Goal: Information Seeking & Learning: Learn about a topic

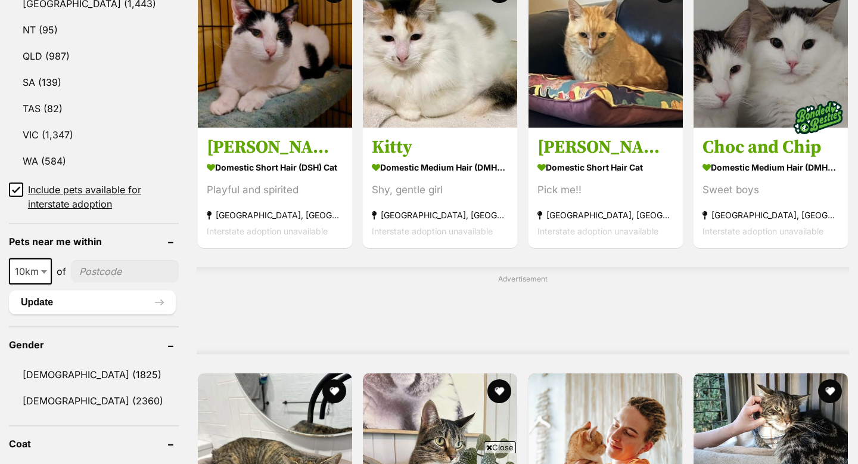
scroll to position [700, 0]
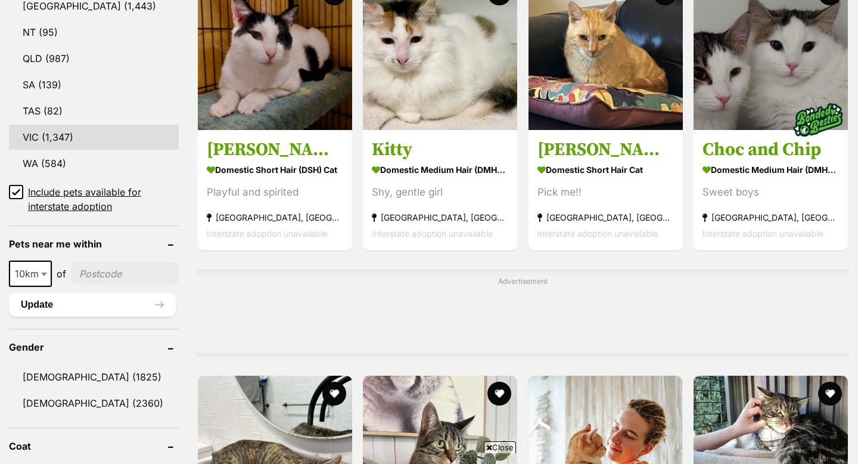
click at [53, 138] on link "VIC (1,347)" at bounding box center [94, 137] width 170 height 25
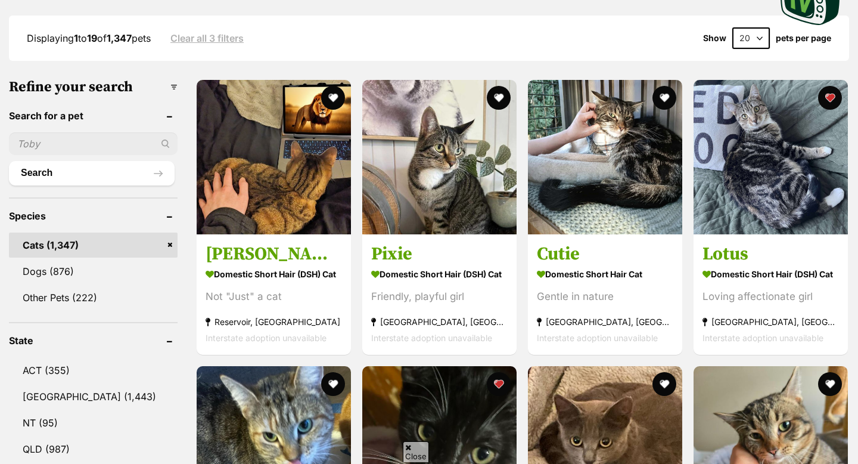
scroll to position [483, 0]
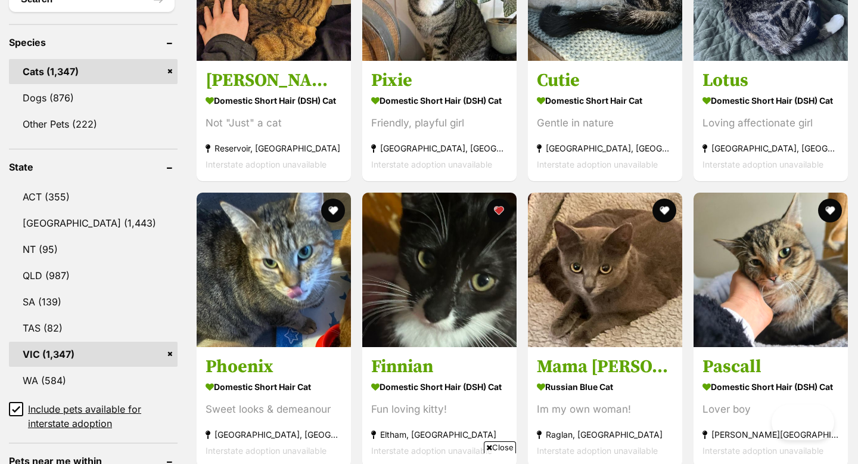
click at [15, 405] on icon at bounding box center [16, 409] width 8 height 8
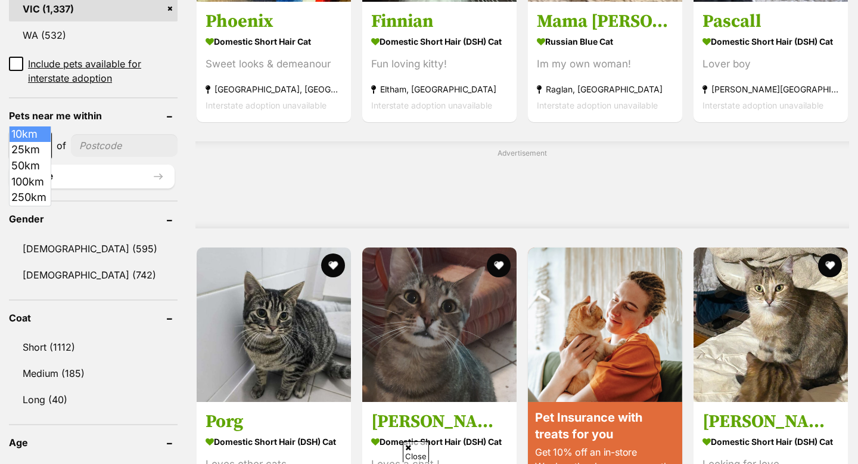
click at [41, 132] on span at bounding box center [45, 145] width 12 height 26
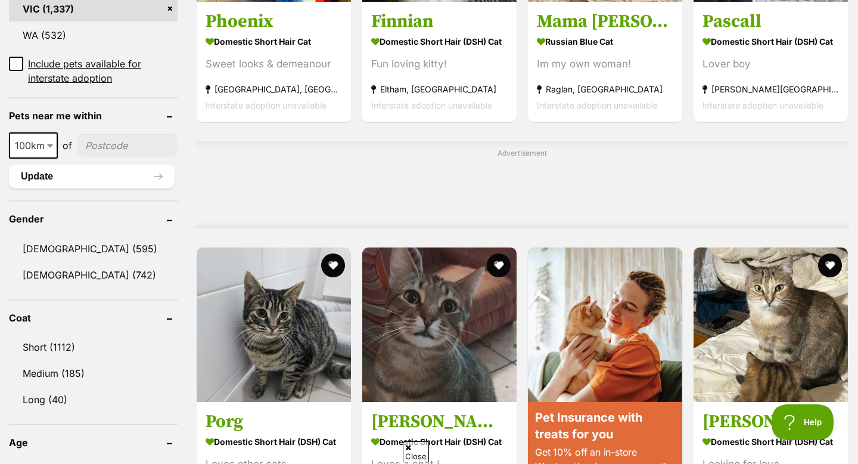
select select "100"
click at [98, 134] on input"] "postcode" at bounding box center [127, 145] width 101 height 23
type input"] "3934"
click at [119, 165] on button "Update" at bounding box center [92, 177] width 166 height 24
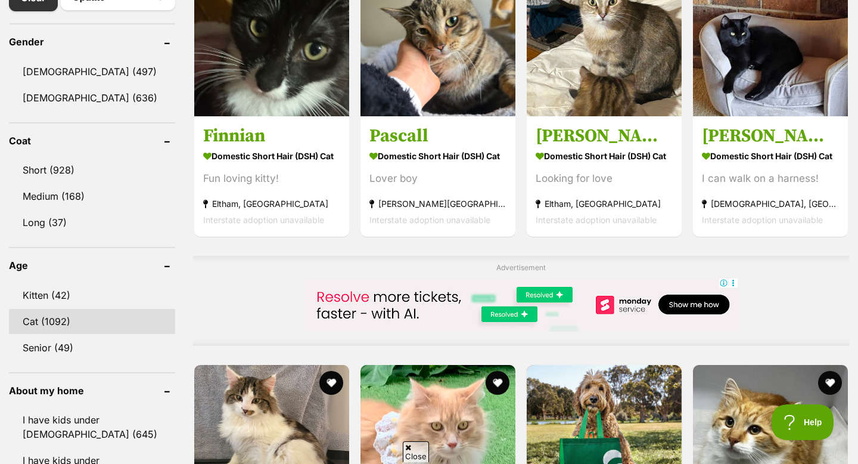
scroll to position [684, 0]
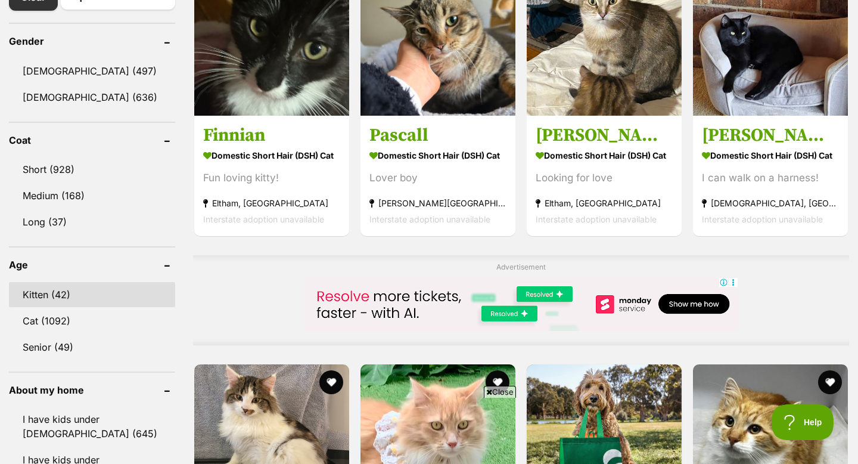
click at [91, 296] on link "Kitten (42)" at bounding box center [92, 294] width 166 height 25
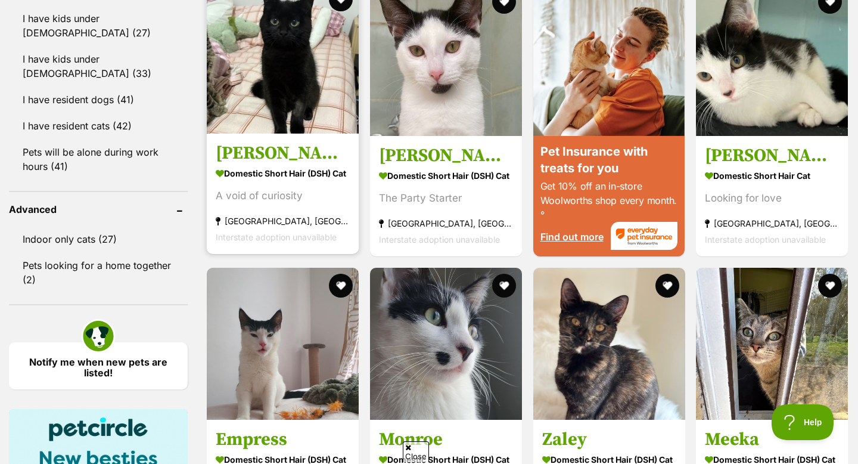
click at [269, 79] on img at bounding box center [283, 58] width 152 height 152
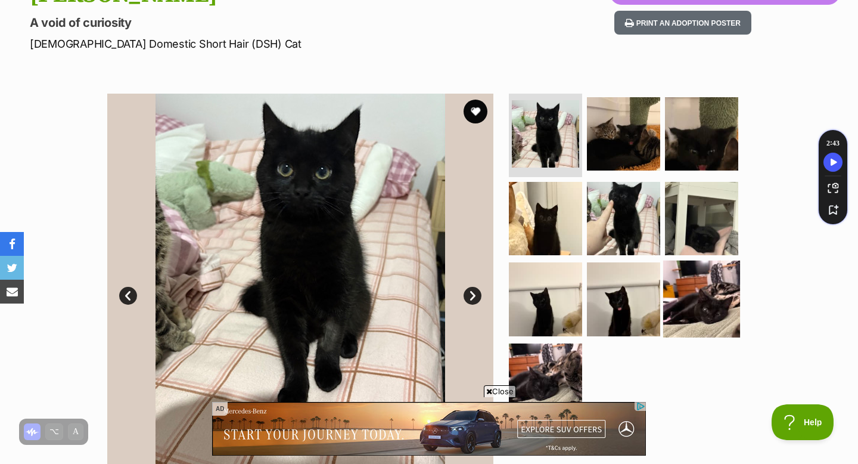
click at [693, 298] on img at bounding box center [701, 298] width 77 height 77
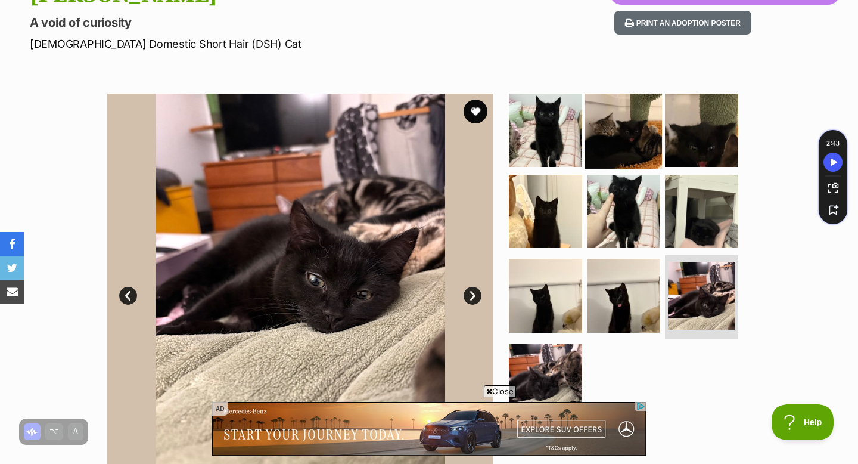
click at [640, 132] on img at bounding box center [623, 130] width 77 height 77
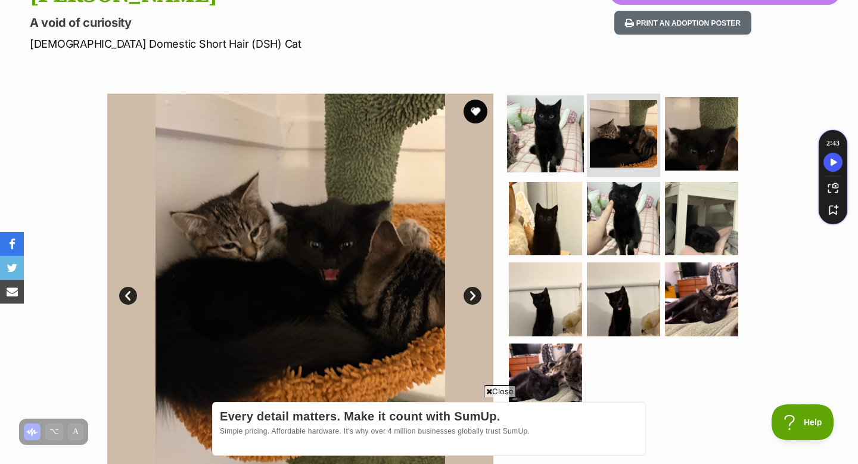
click at [557, 151] on img at bounding box center [545, 133] width 77 height 77
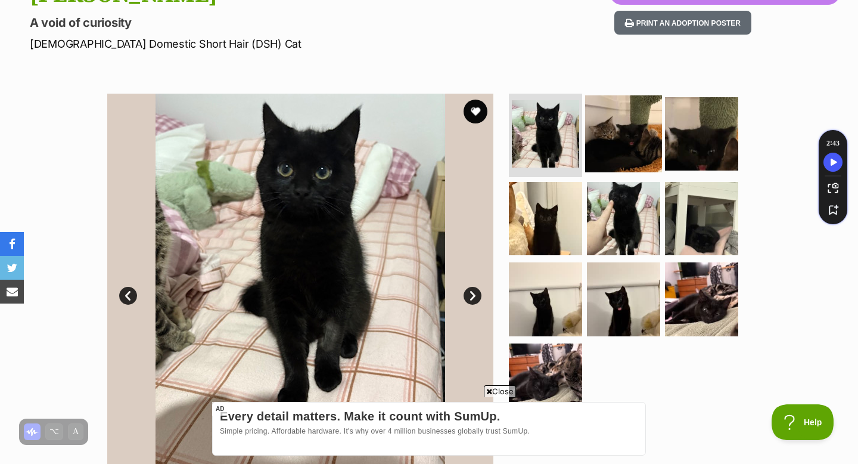
click at [652, 123] on img at bounding box center [623, 133] width 77 height 77
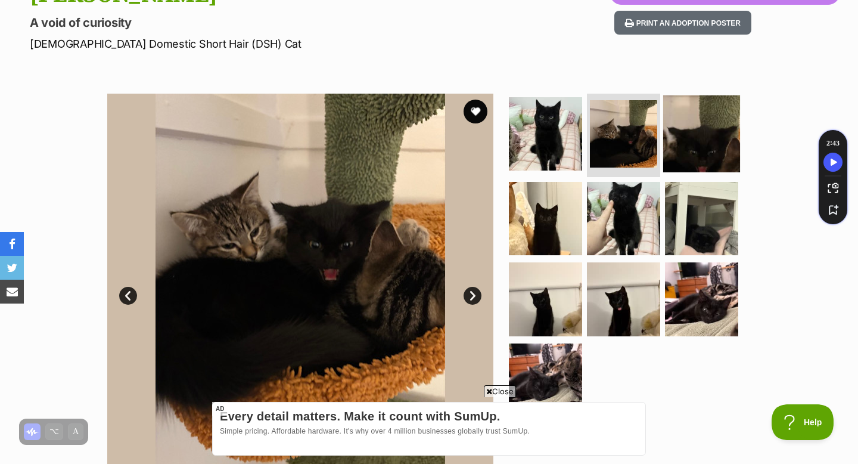
click at [678, 129] on img at bounding box center [701, 133] width 77 height 77
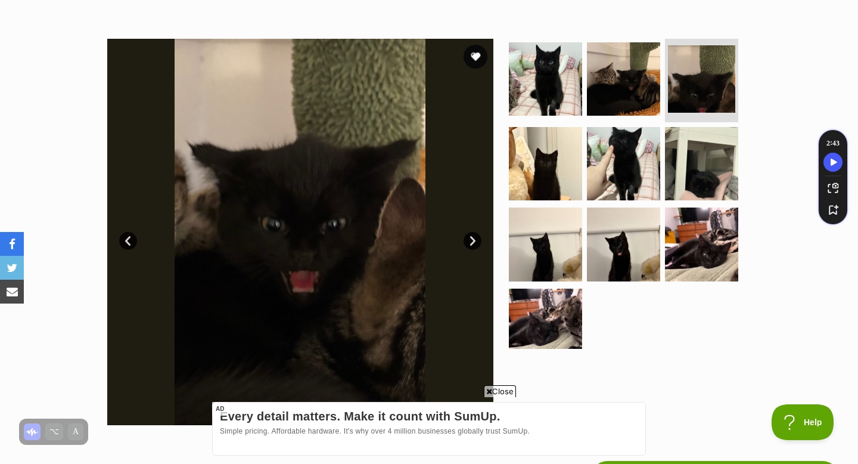
scroll to position [214, 0]
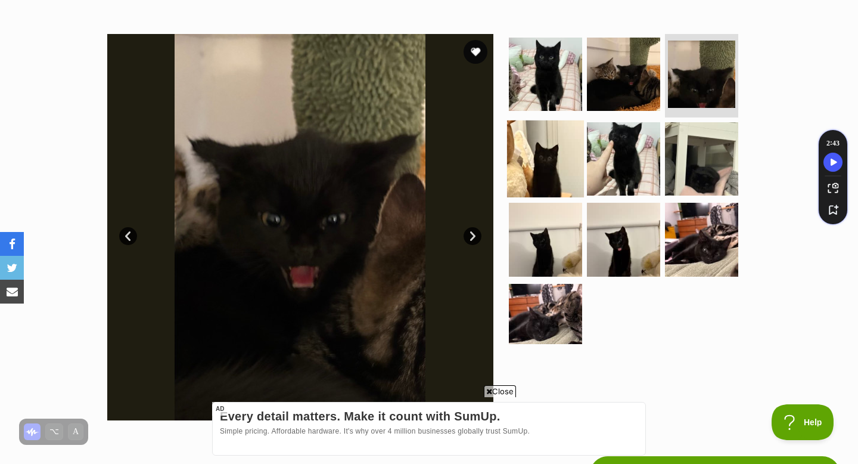
click at [572, 143] on img at bounding box center [545, 158] width 77 height 77
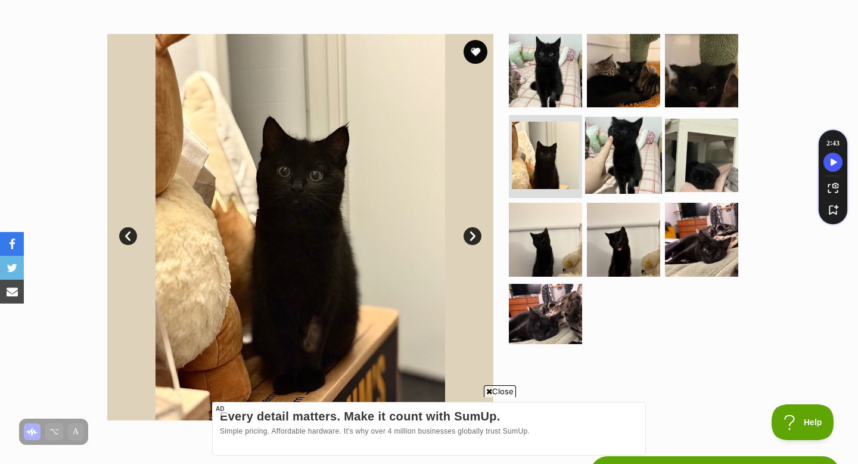
click at [629, 143] on img at bounding box center [623, 154] width 77 height 77
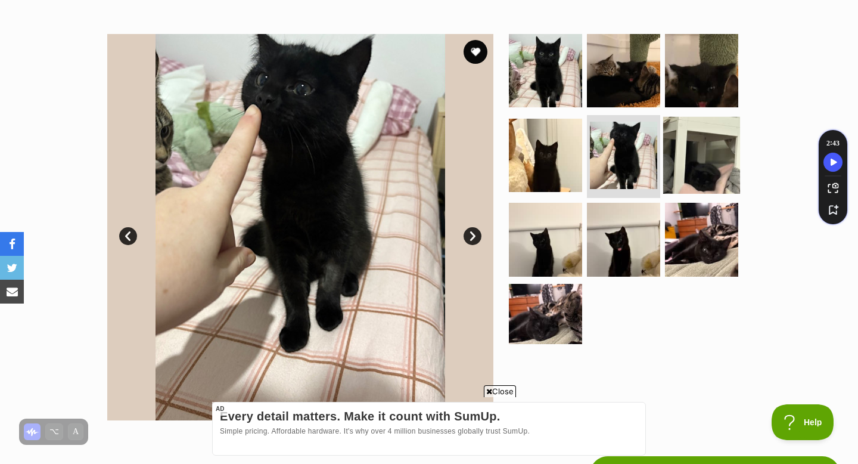
click at [702, 160] on img at bounding box center [701, 154] width 77 height 77
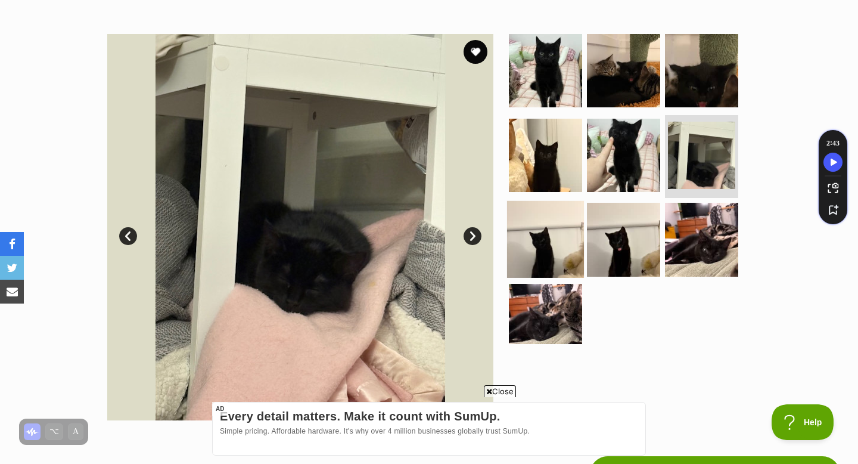
click at [557, 226] on img at bounding box center [545, 239] width 77 height 77
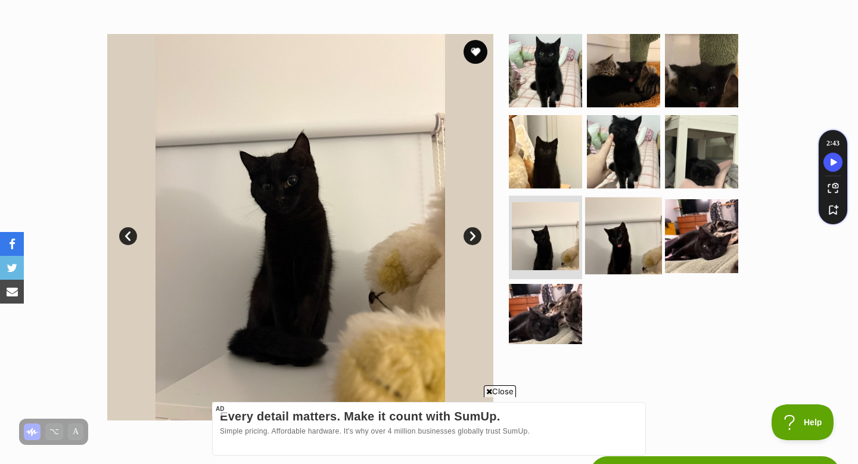
click at [649, 231] on img at bounding box center [623, 235] width 77 height 77
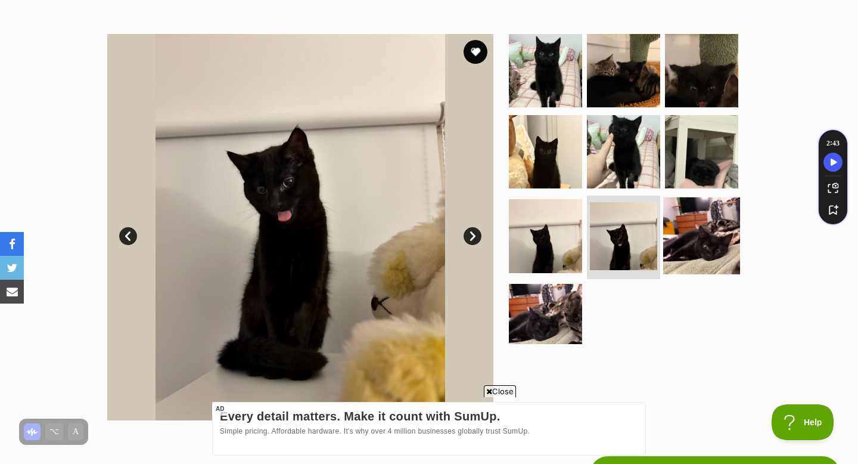
click at [707, 237] on img at bounding box center [701, 235] width 77 height 77
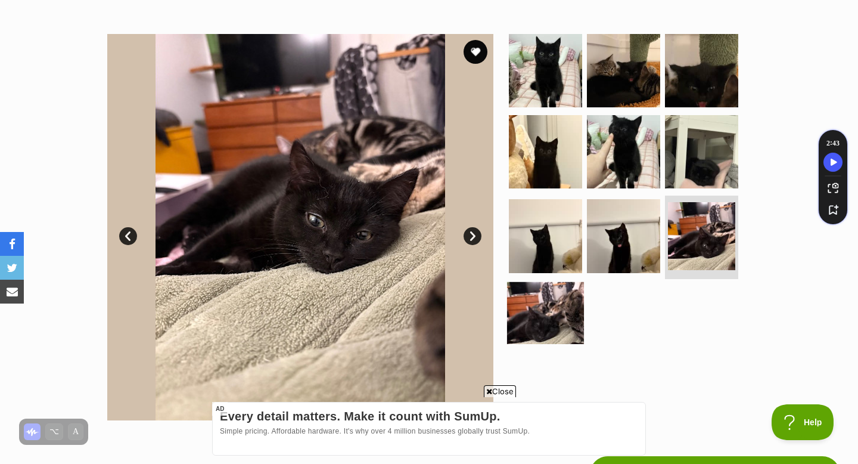
click at [527, 306] on img at bounding box center [545, 320] width 77 height 77
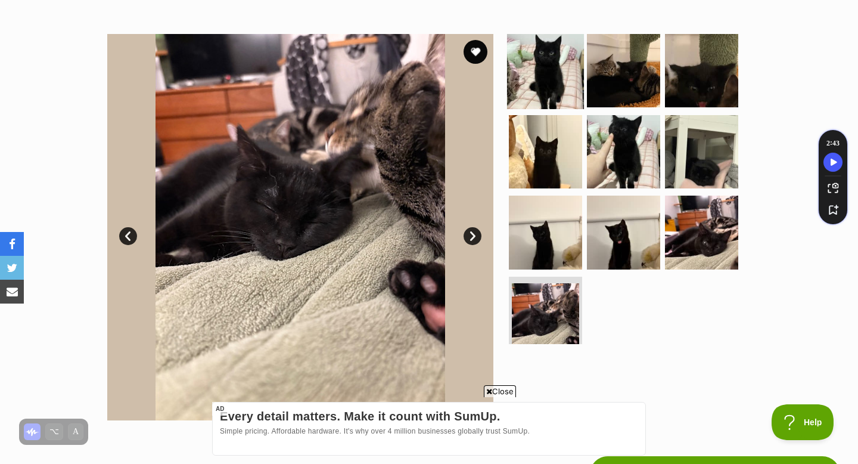
click at [572, 57] on img at bounding box center [545, 70] width 77 height 77
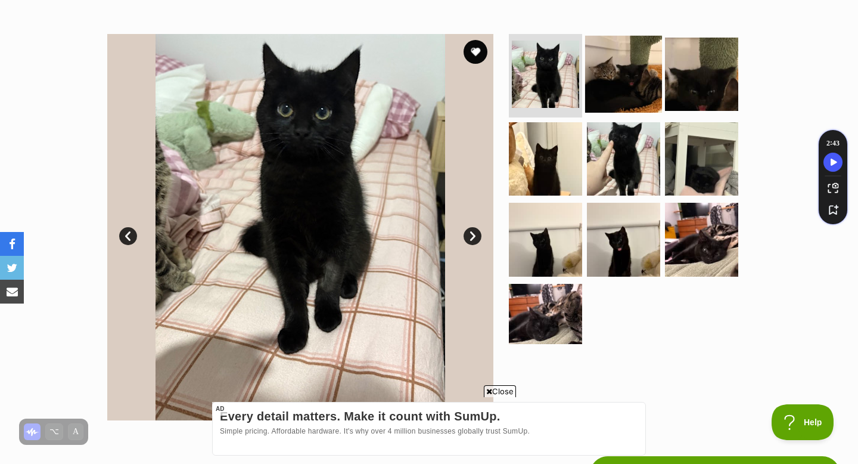
click at [615, 69] on img at bounding box center [623, 74] width 77 height 77
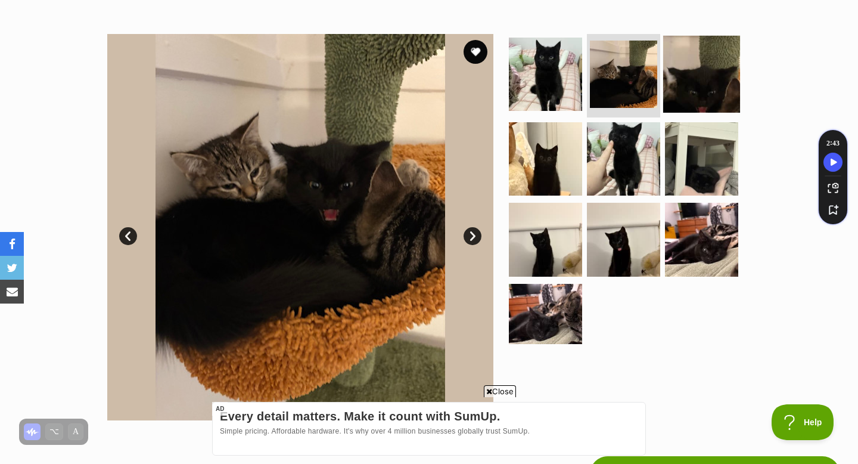
click at [715, 66] on img at bounding box center [701, 74] width 77 height 77
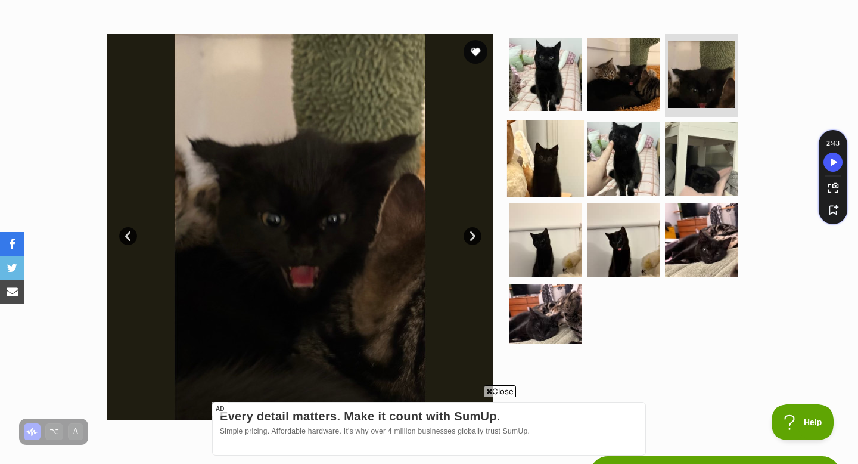
click at [566, 153] on img at bounding box center [545, 158] width 77 height 77
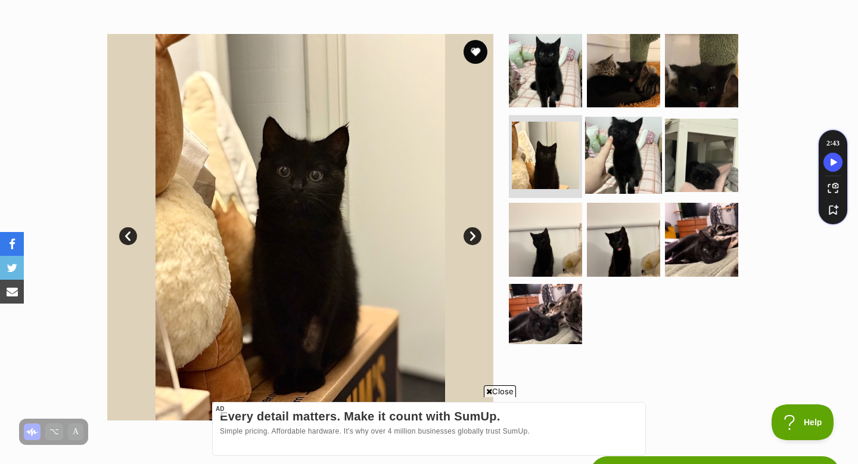
click at [649, 147] on img at bounding box center [623, 154] width 77 height 77
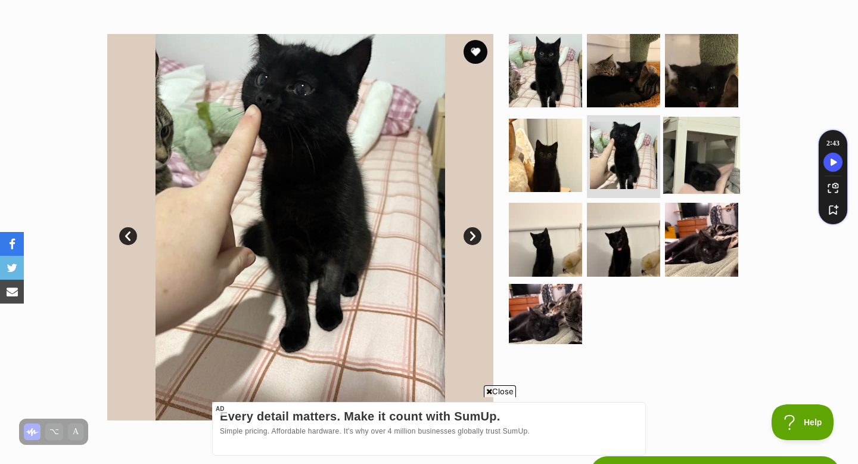
click at [693, 172] on img at bounding box center [701, 154] width 77 height 77
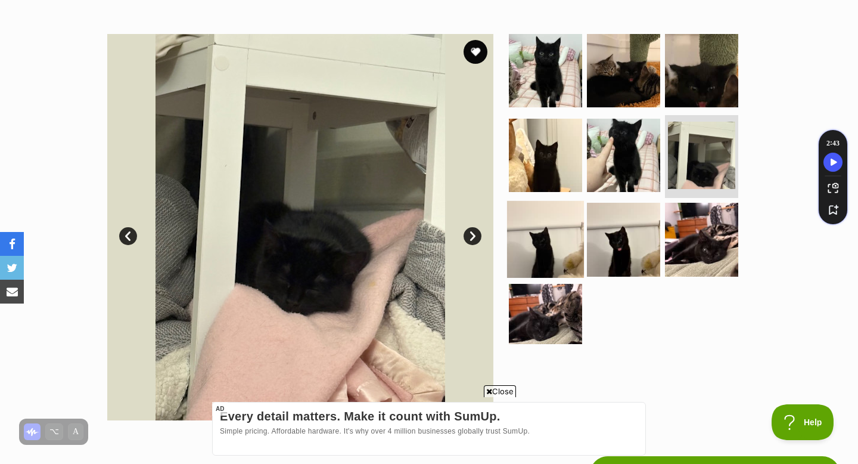
click at [522, 269] on img at bounding box center [545, 239] width 77 height 77
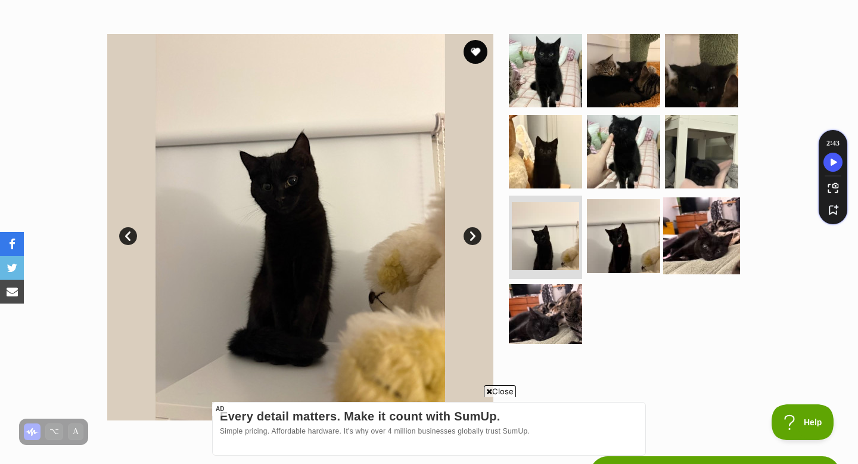
click at [691, 231] on img at bounding box center [701, 235] width 77 height 77
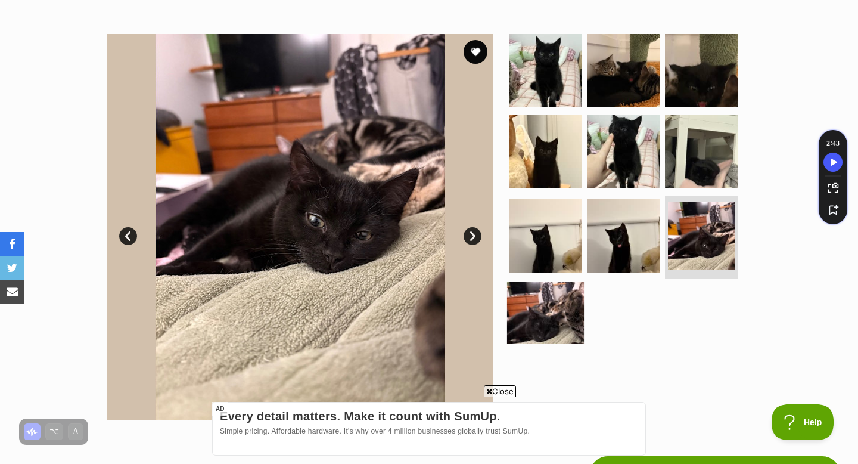
click at [563, 291] on img at bounding box center [545, 320] width 77 height 77
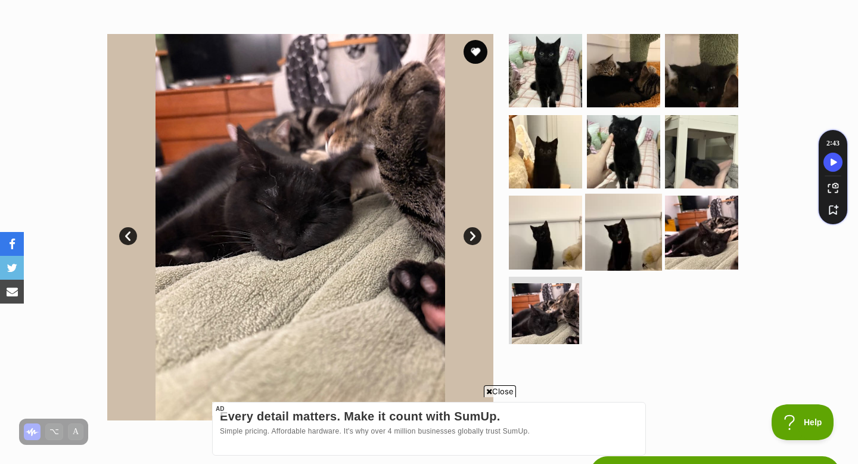
click at [641, 221] on img at bounding box center [623, 232] width 77 height 77
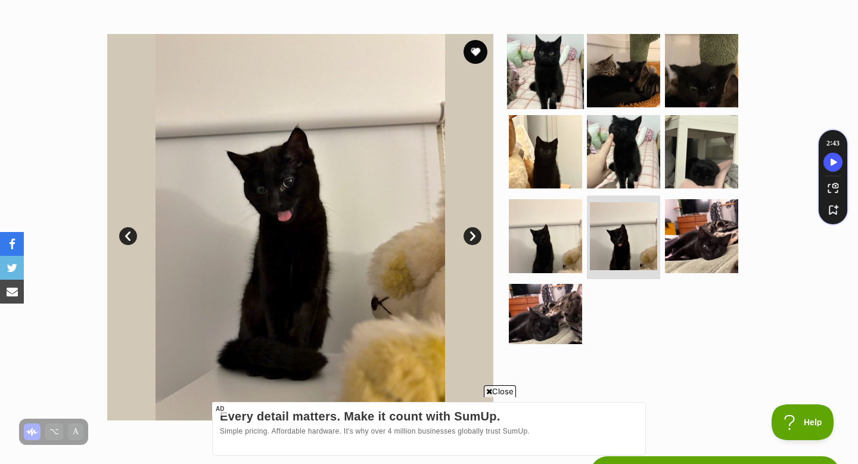
click at [554, 73] on img at bounding box center [545, 70] width 77 height 77
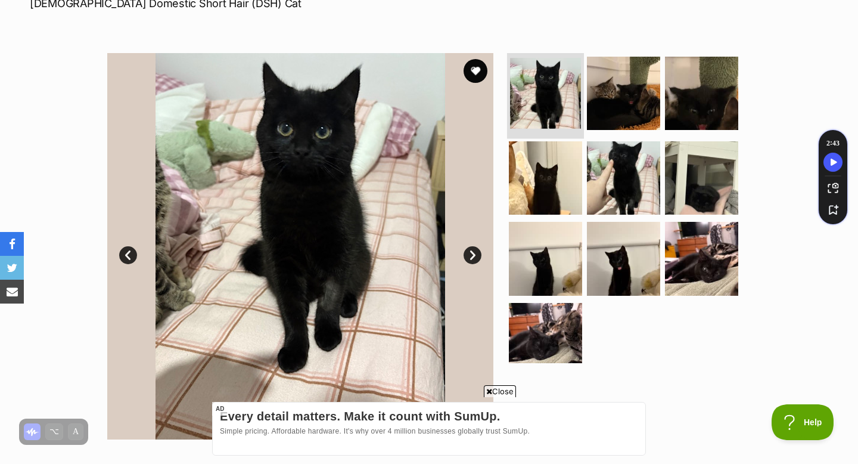
scroll to position [194, 0]
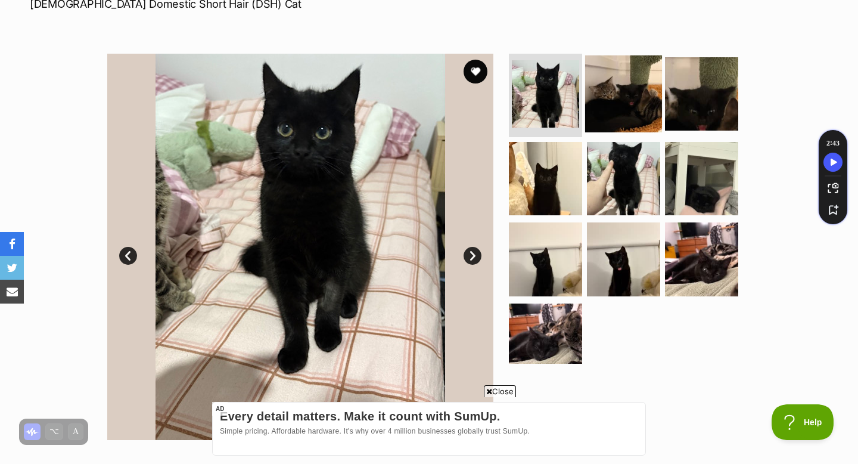
click at [639, 95] on img at bounding box center [623, 93] width 77 height 77
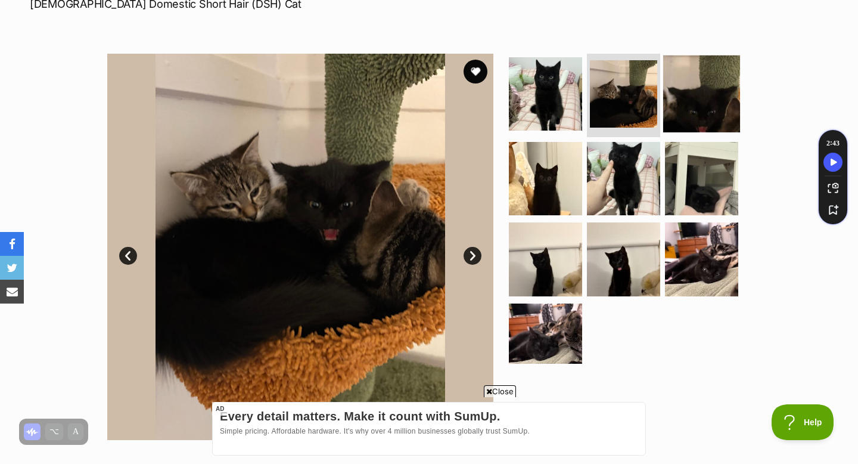
click at [687, 94] on img at bounding box center [701, 93] width 77 height 77
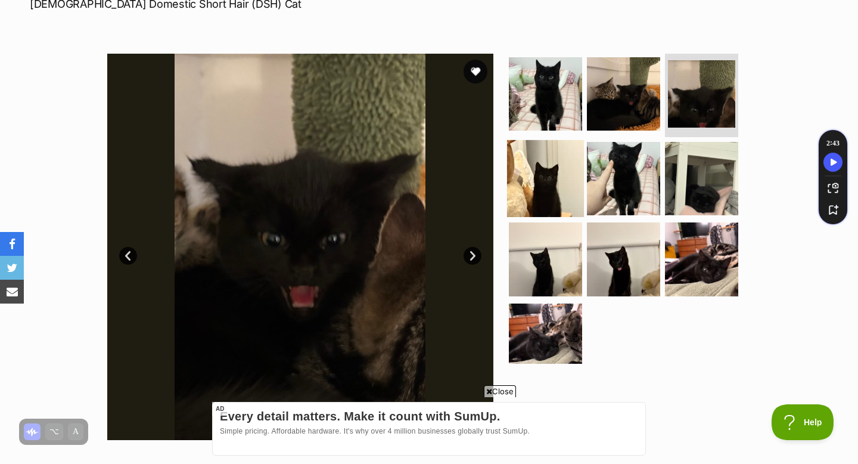
click at [526, 175] on img at bounding box center [545, 177] width 77 height 77
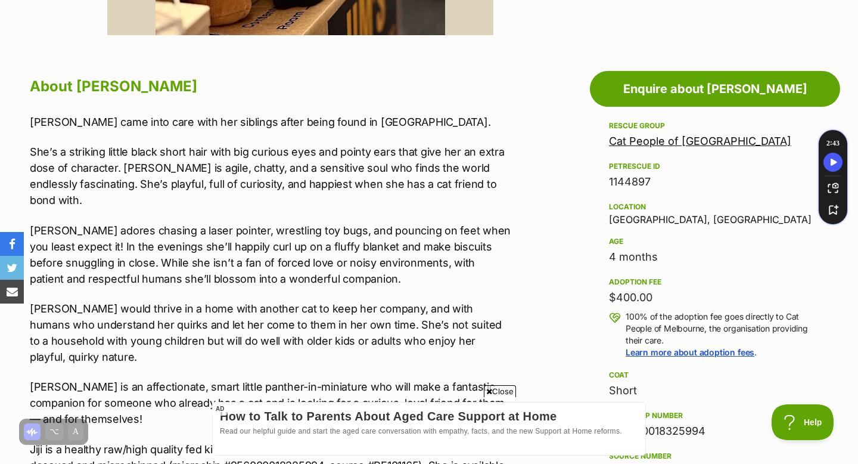
scroll to position [598, 0]
